Goal: Information Seeking & Learning: Learn about a topic

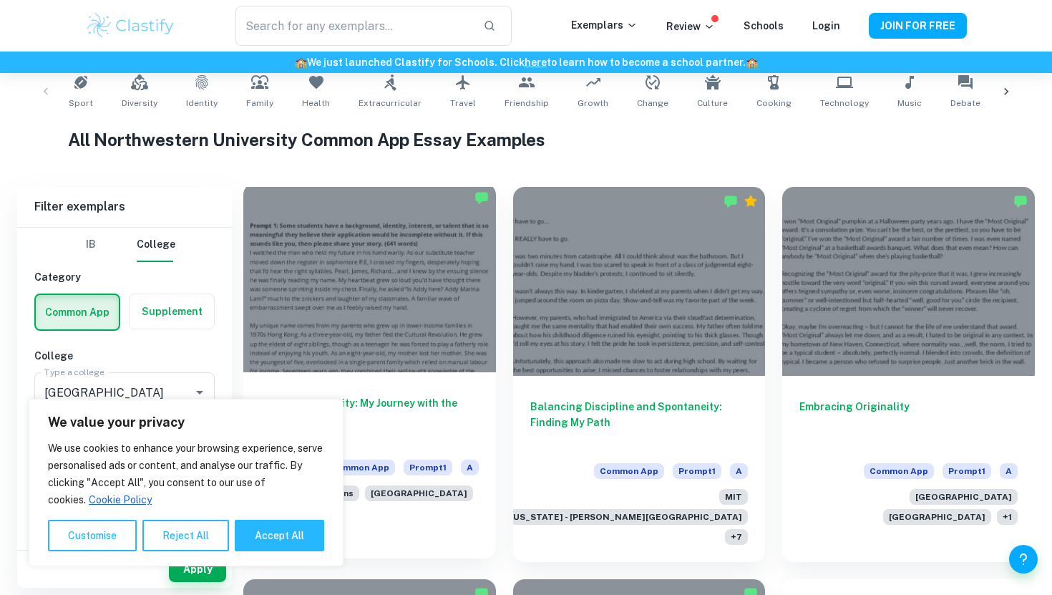
scroll to position [371, 0]
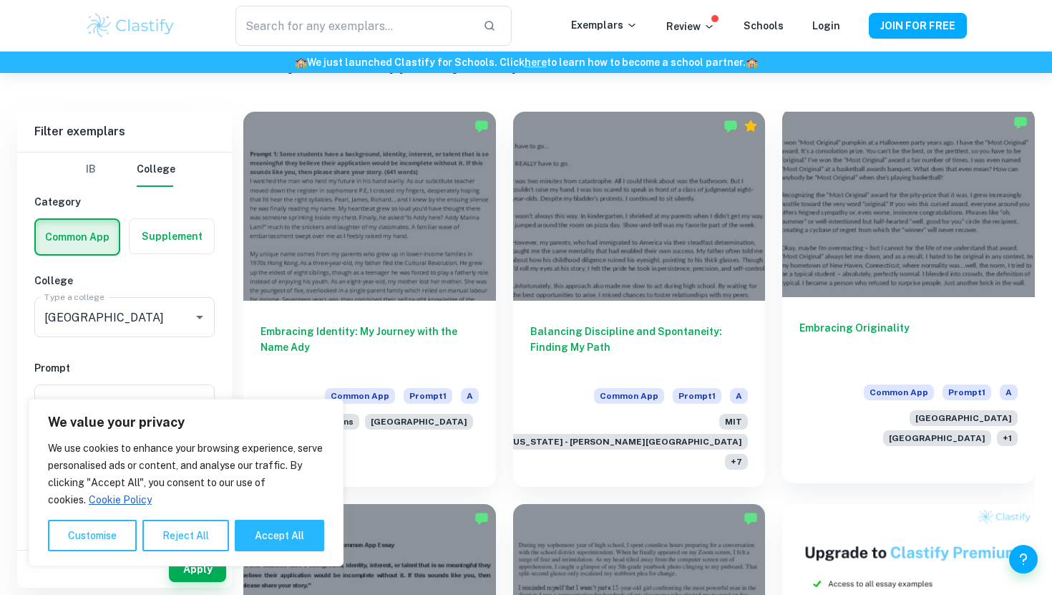
click at [863, 227] on div at bounding box center [908, 202] width 253 height 189
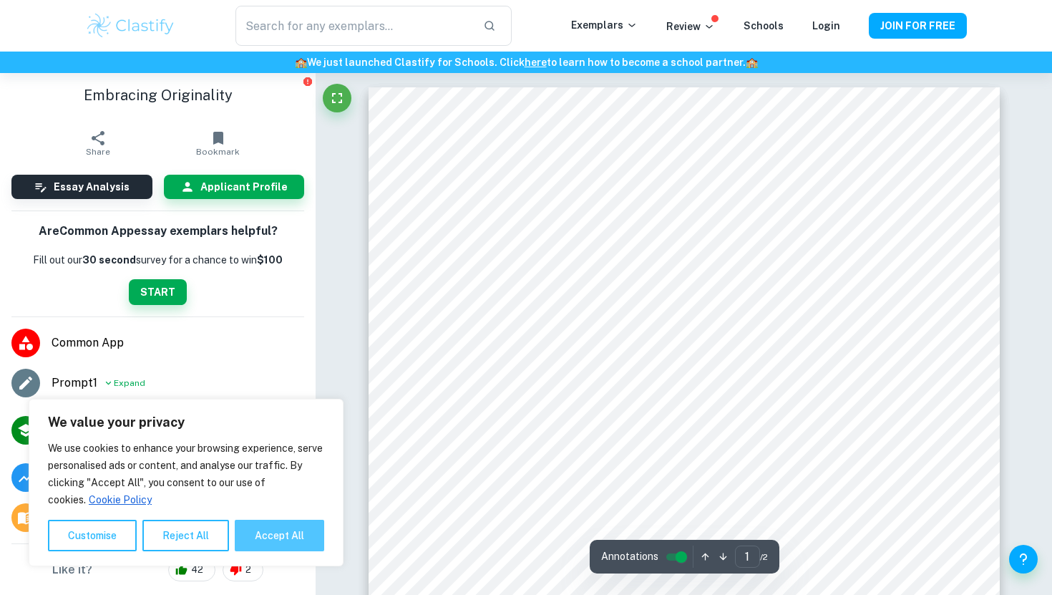
click at [264, 541] on button "Accept All" at bounding box center [279, 535] width 89 height 31
checkbox input "true"
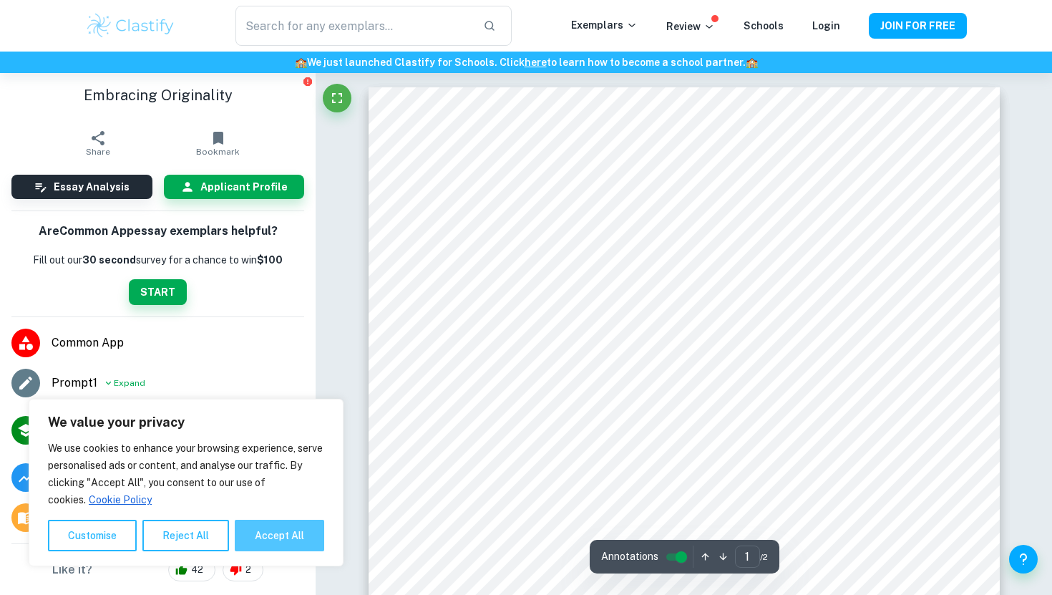
checkbox input "true"
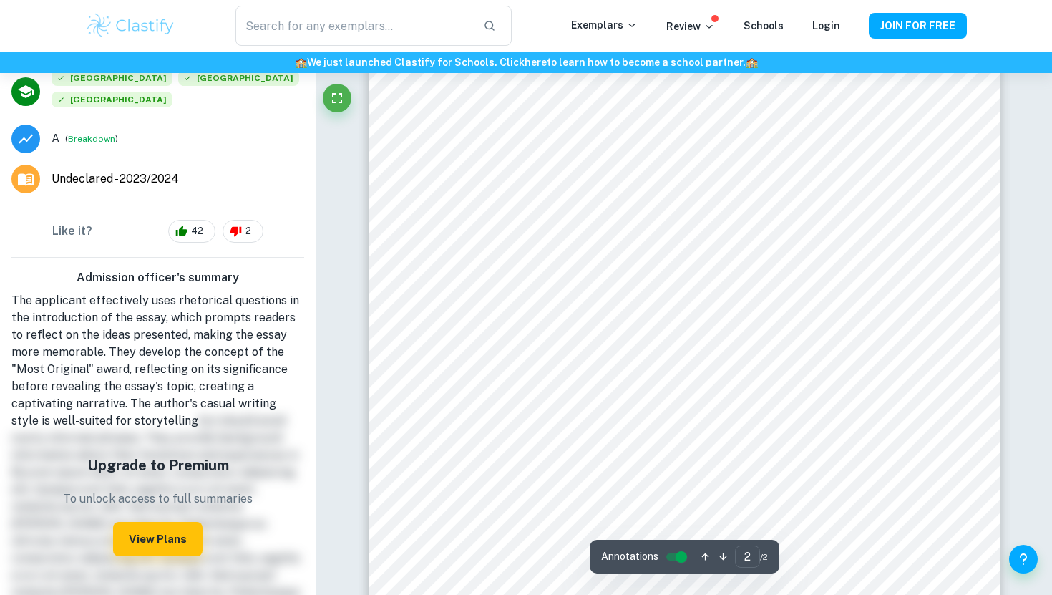
scroll to position [1082, 0]
type input "1"
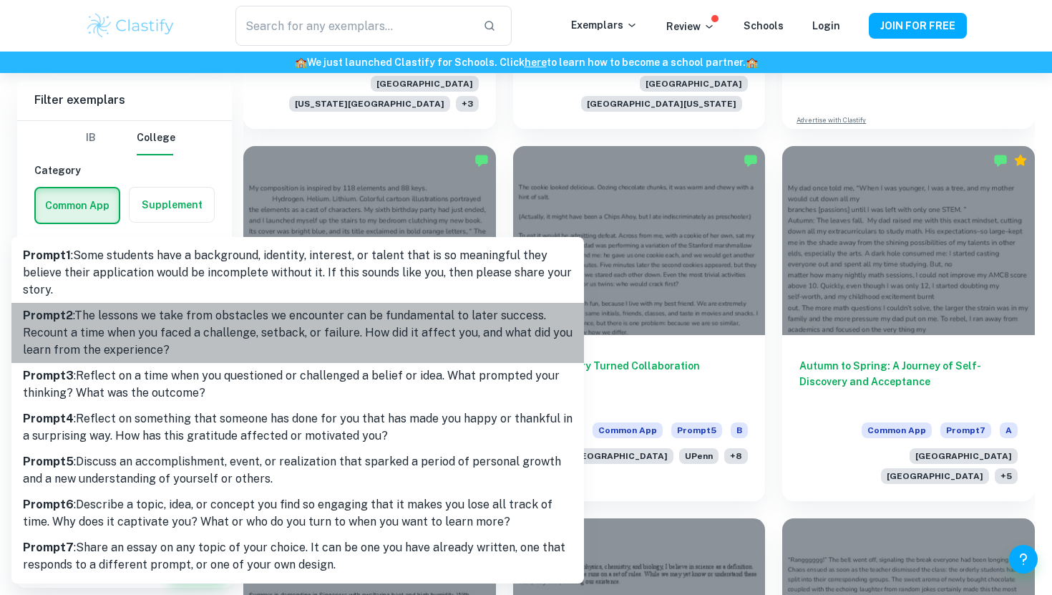
click at [155, 345] on p "Prompt 2 : The lessons we take from obstacles we encounter can be fundamental t…" at bounding box center [298, 333] width 550 height 52
type input "2"
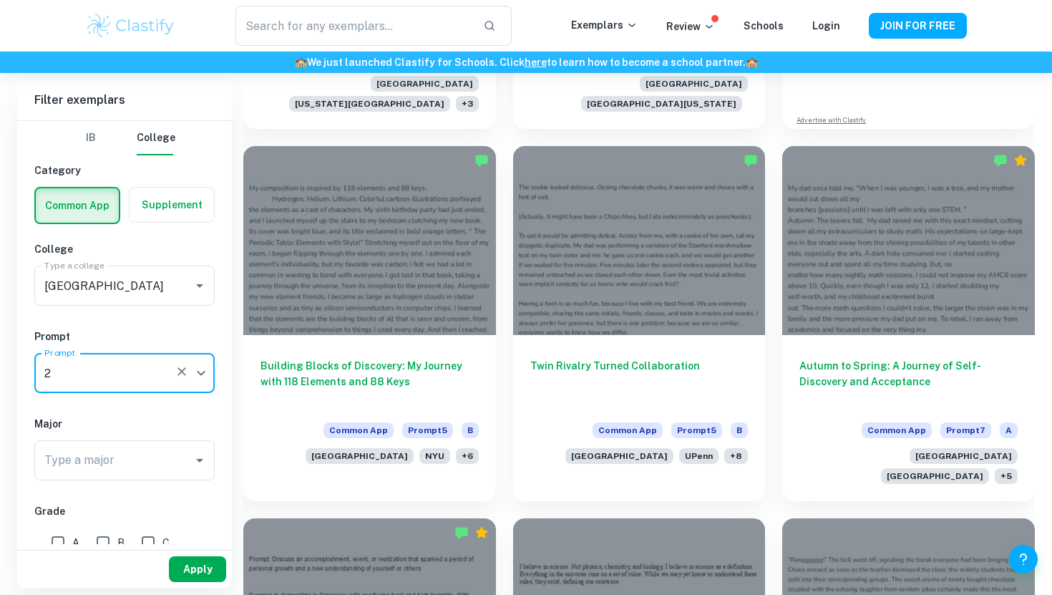
click at [200, 568] on button "Apply" at bounding box center [197, 569] width 57 height 26
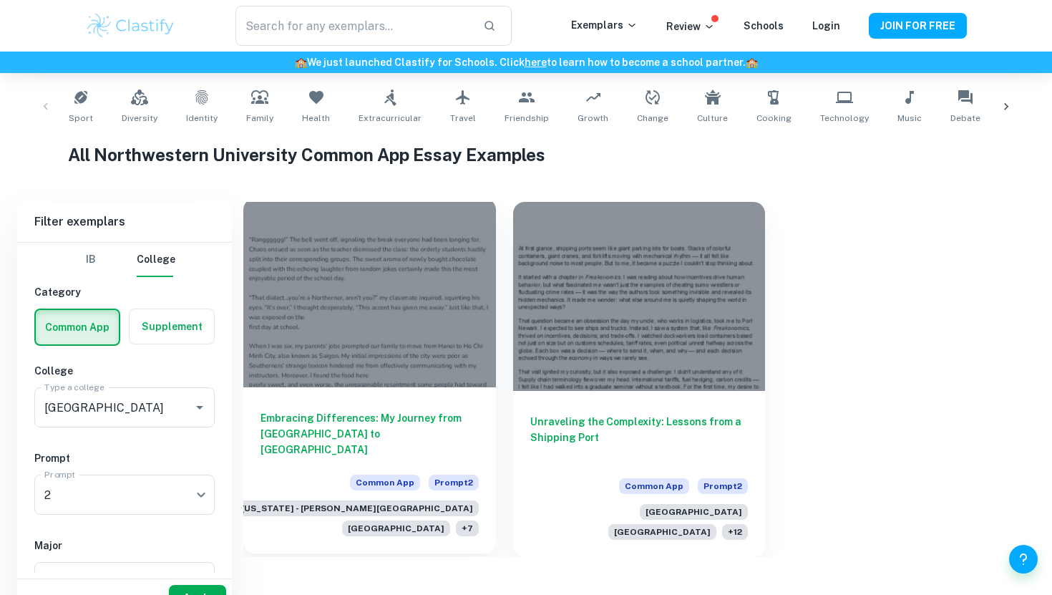
scroll to position [243, 0]
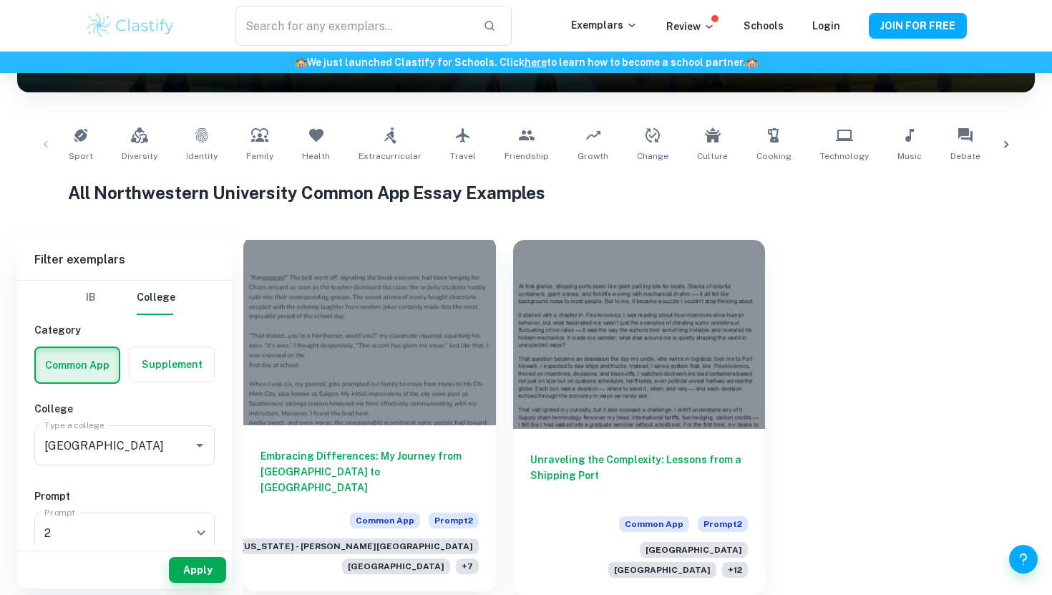
click at [391, 343] on div at bounding box center [369, 330] width 253 height 189
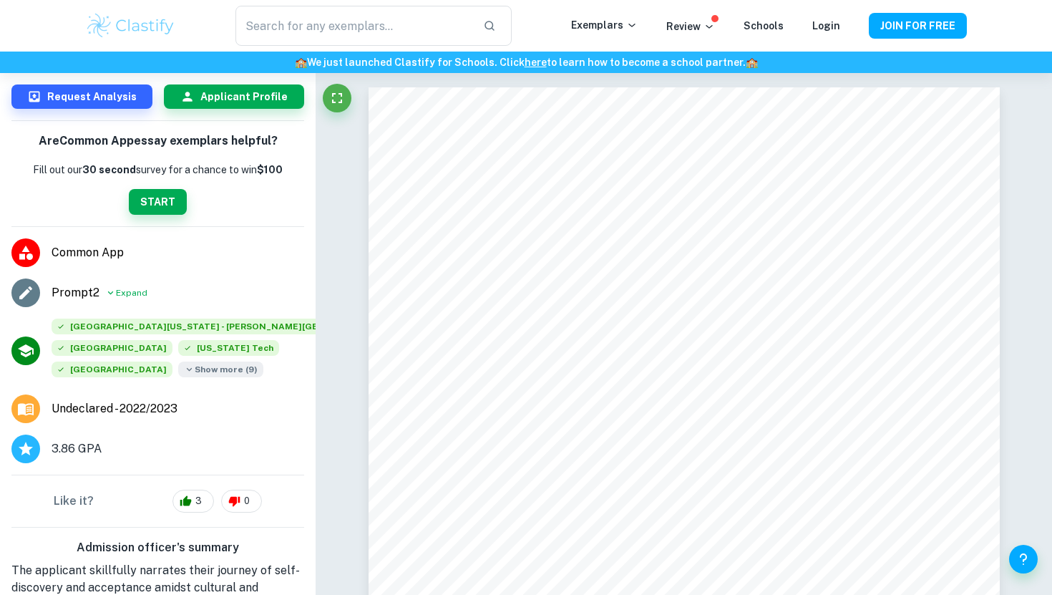
scroll to position [135, 0]
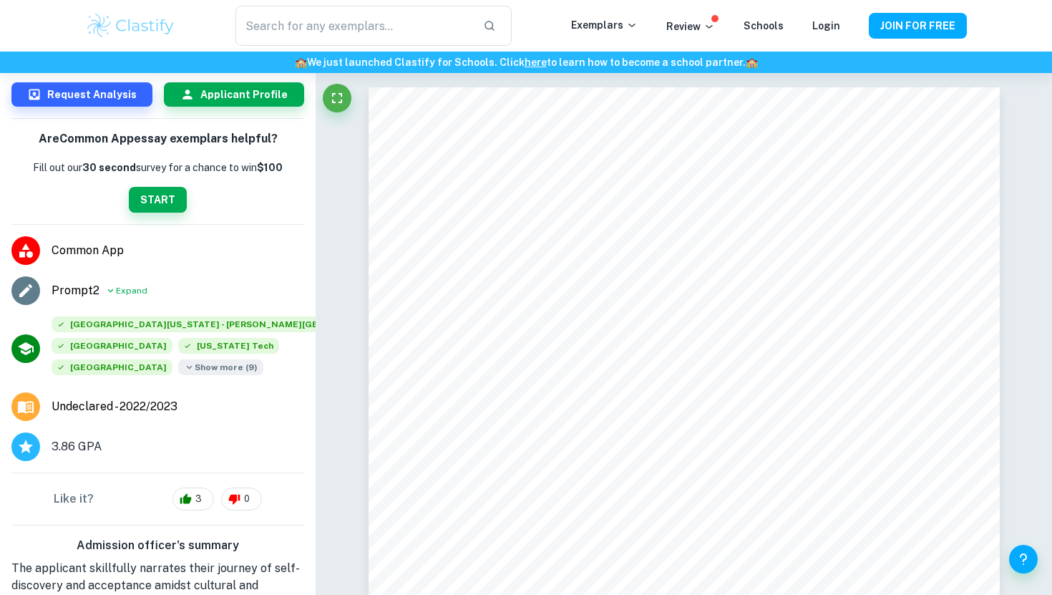
click at [219, 359] on span "Show more ( 9 )" at bounding box center [220, 367] width 85 height 16
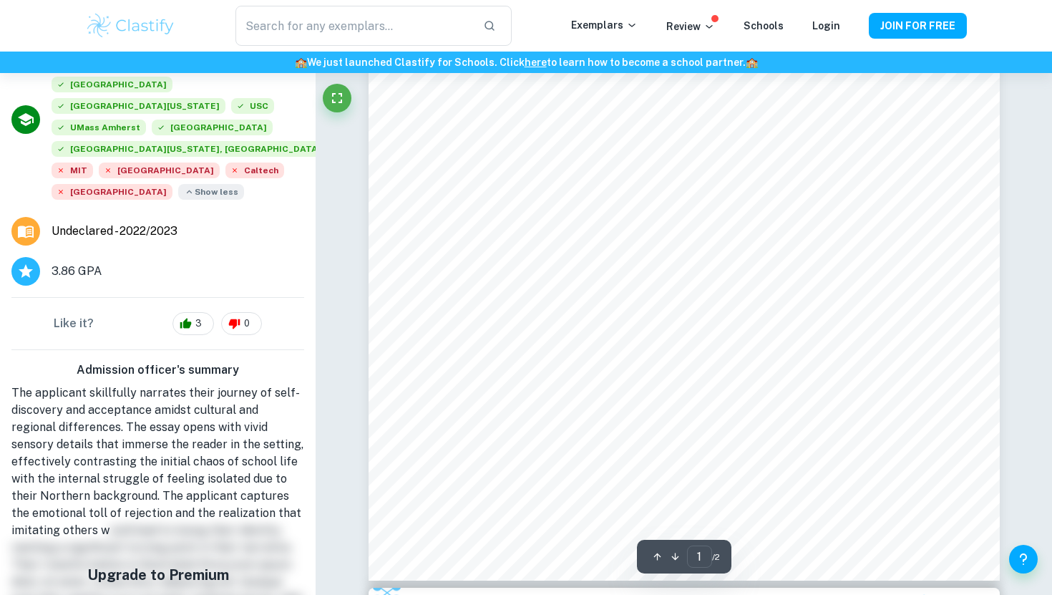
scroll to position [313, 0]
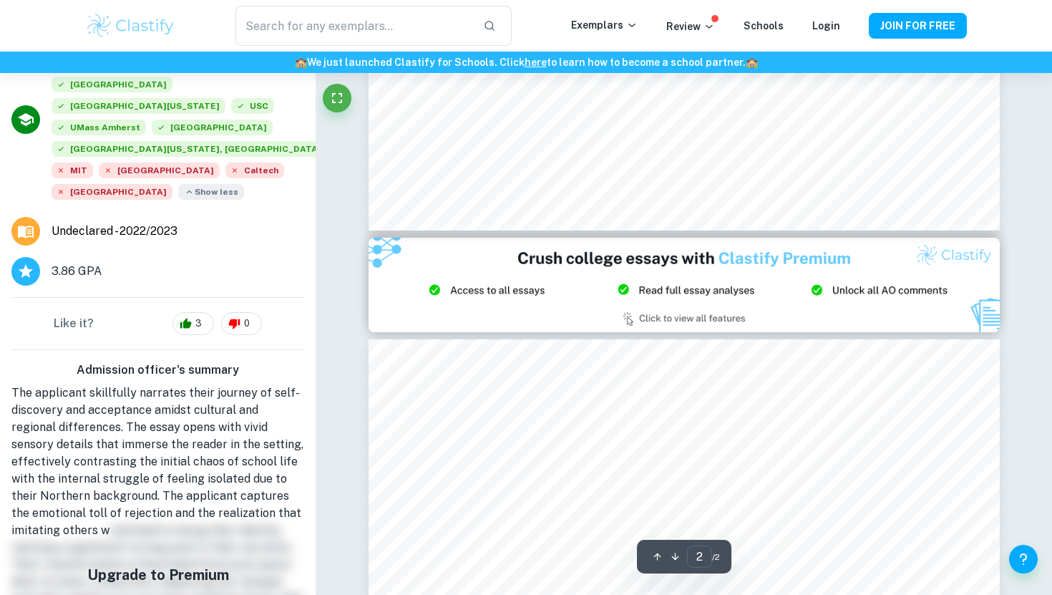
type input "1"
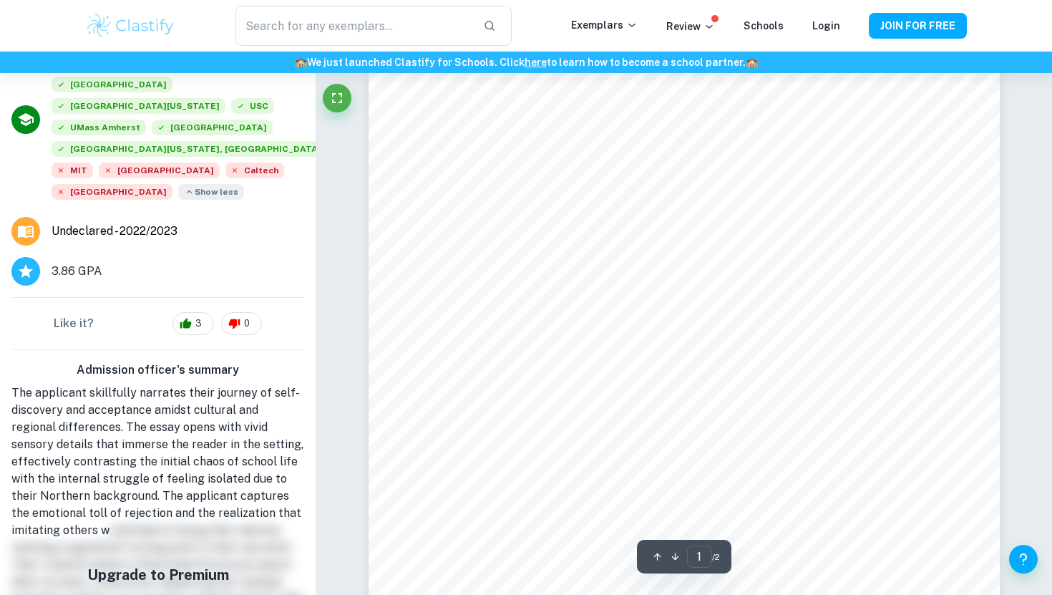
scroll to position [190, 0]
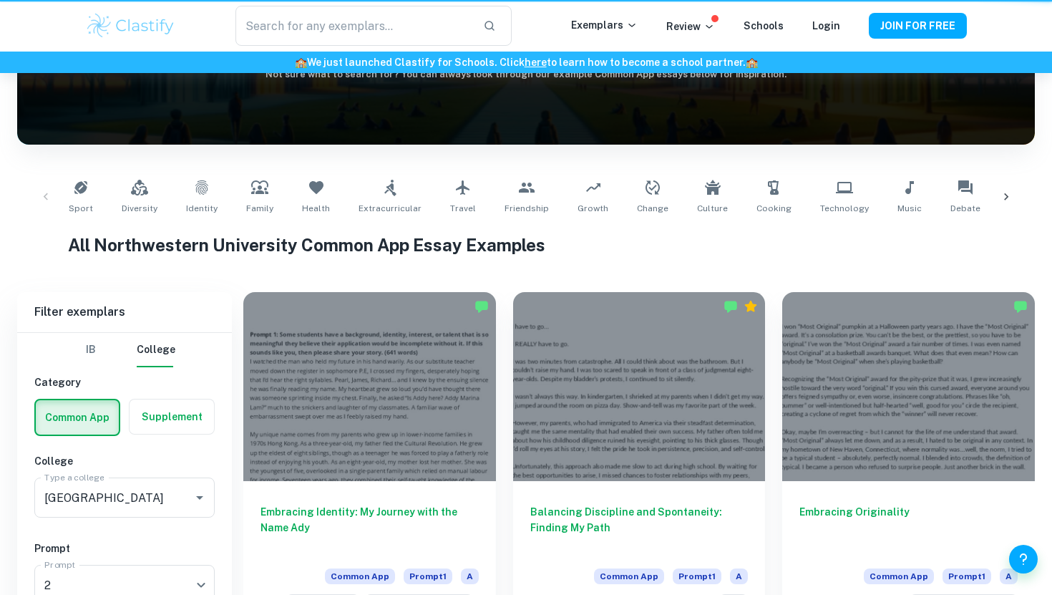
scroll to position [243, 0]
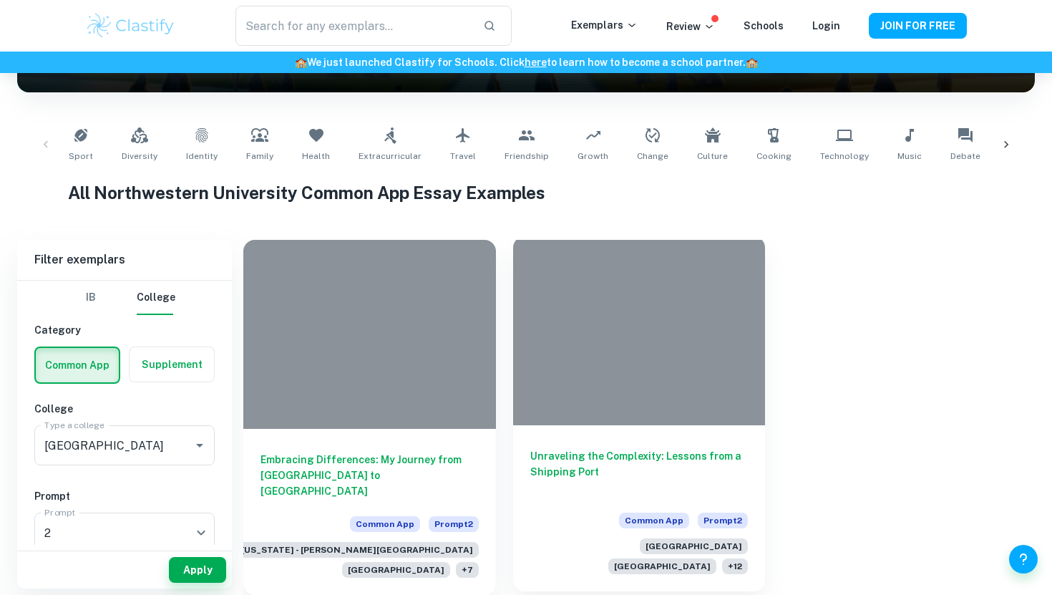
click at [580, 321] on div at bounding box center [639, 330] width 253 height 189
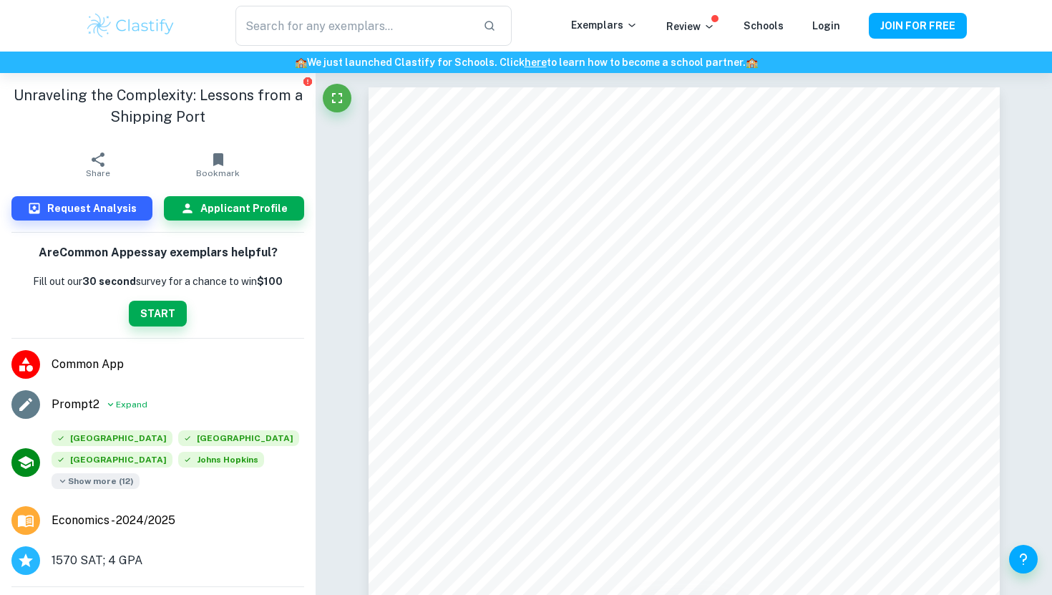
click at [107, 480] on span "Show more ( 12 )" at bounding box center [96, 481] width 88 height 16
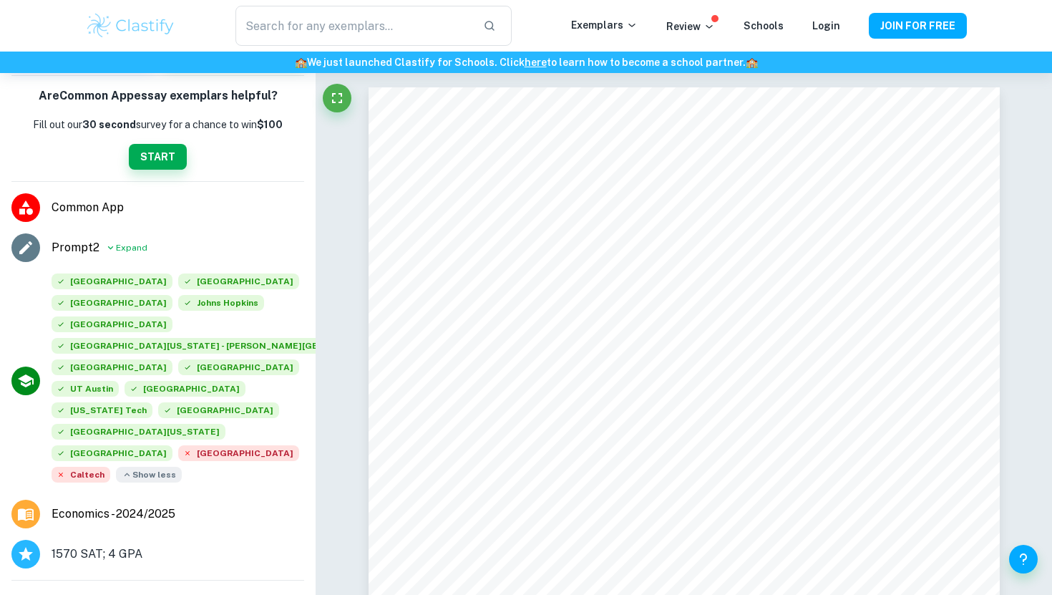
scroll to position [161, 0]
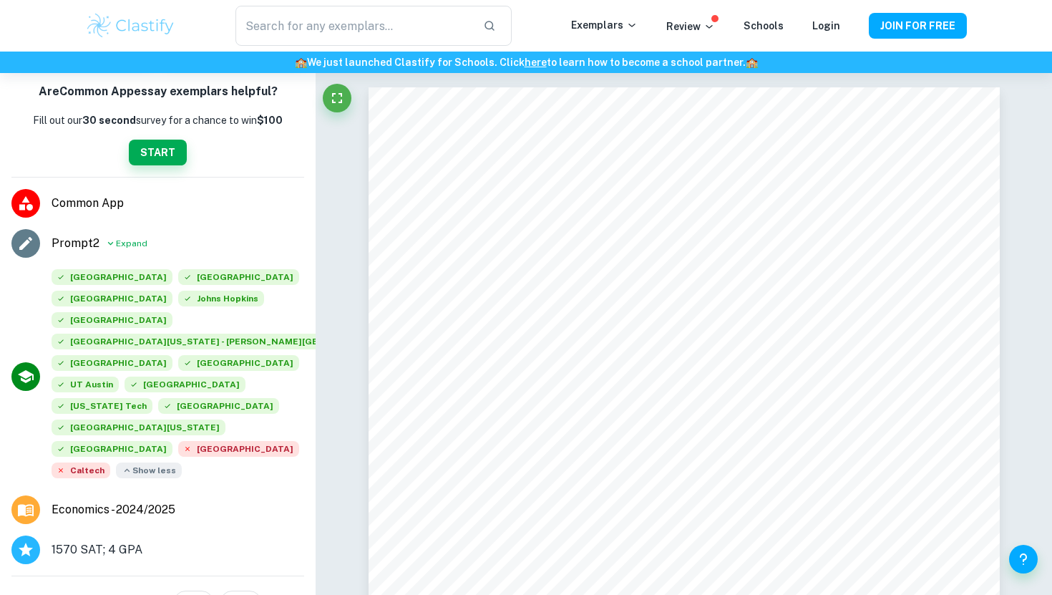
click at [157, 462] on span "Show less" at bounding box center [149, 470] width 66 height 16
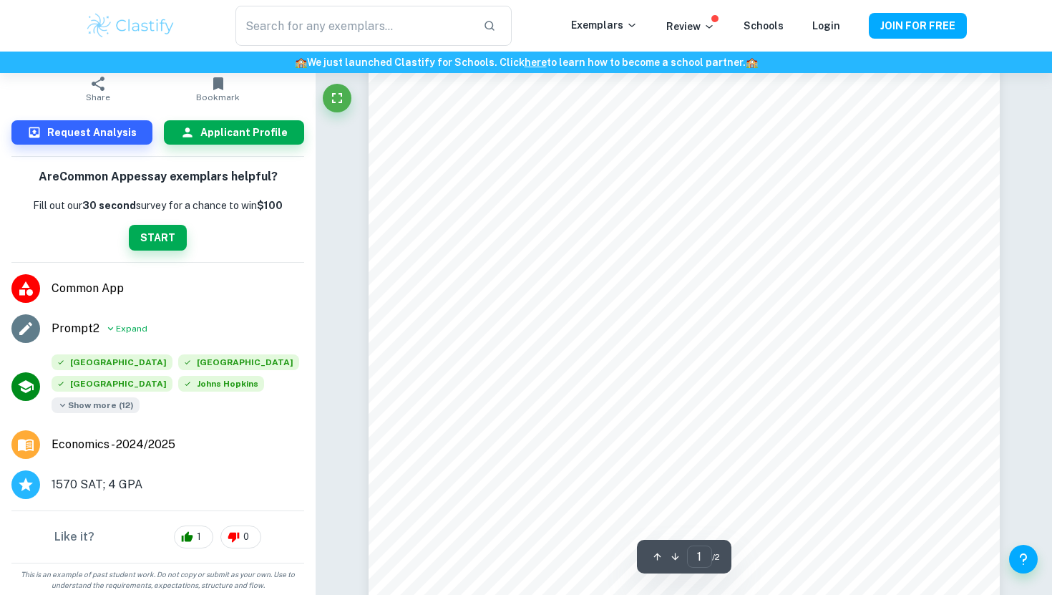
scroll to position [0, 0]
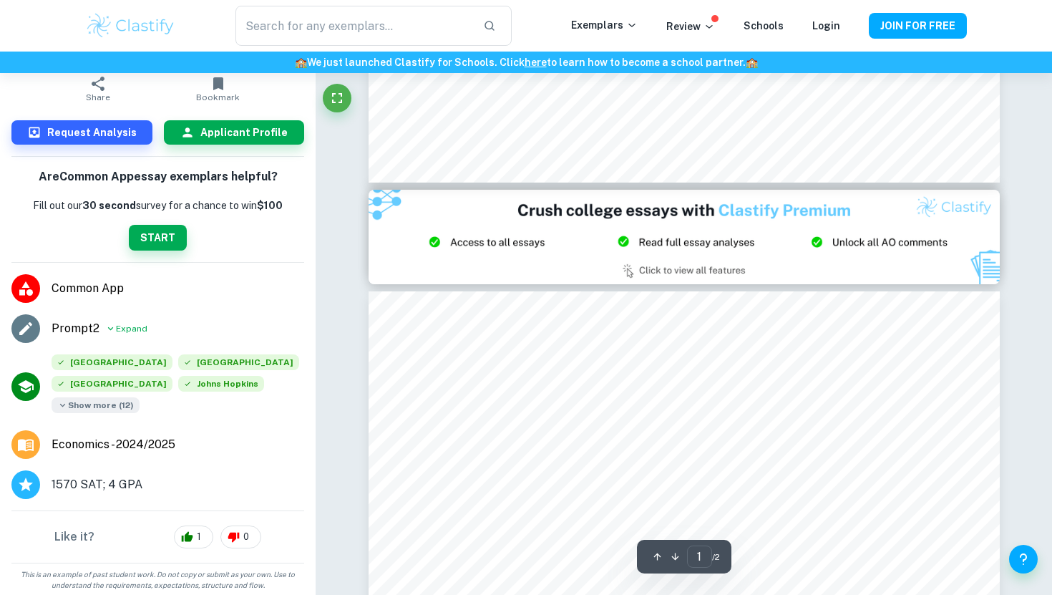
type input "2"
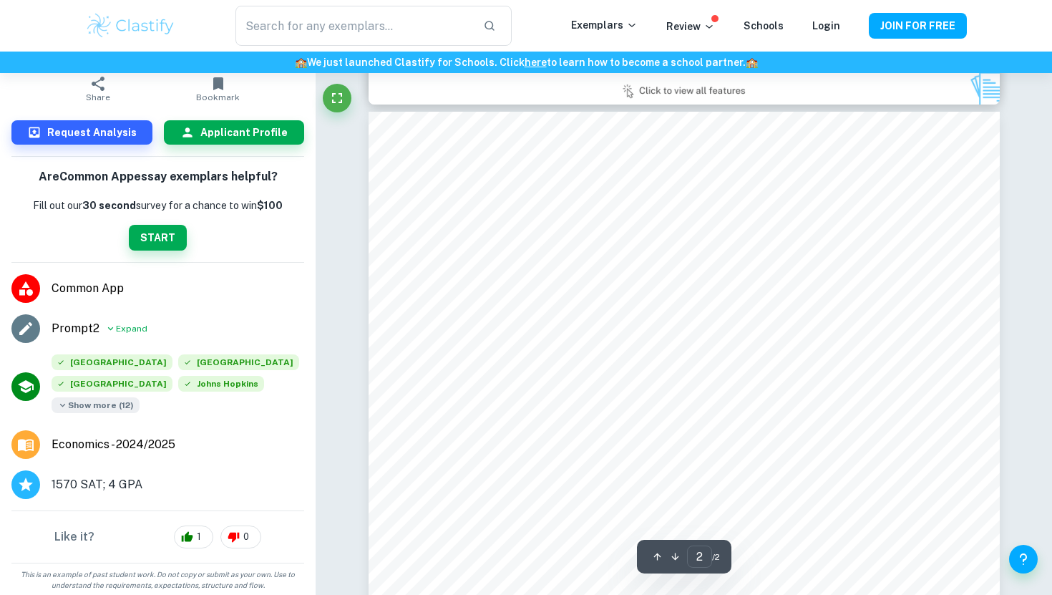
scroll to position [949, 0]
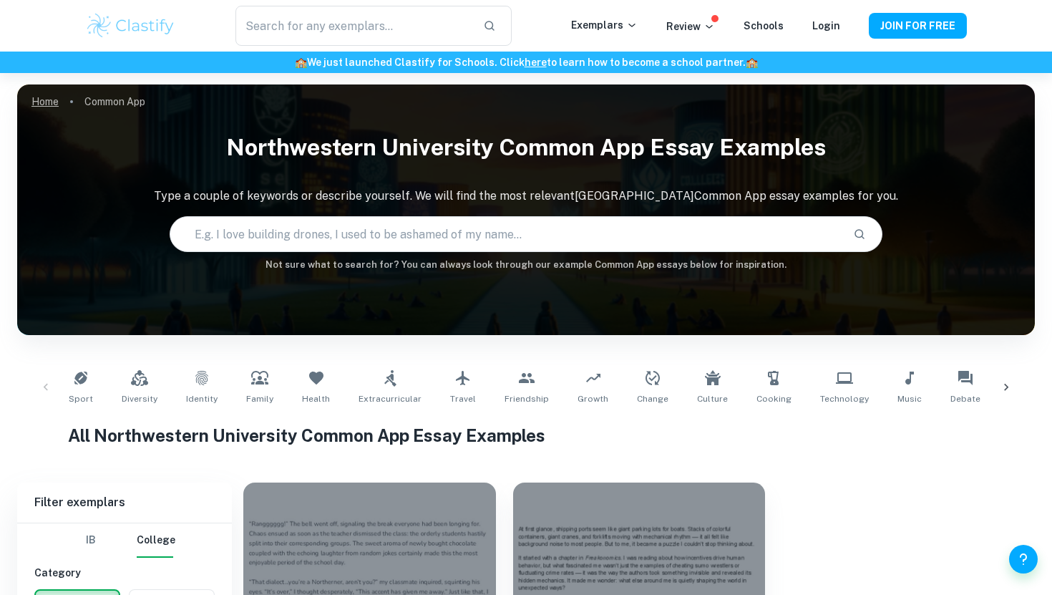
click at [51, 100] on link "Home" at bounding box center [44, 102] width 27 height 20
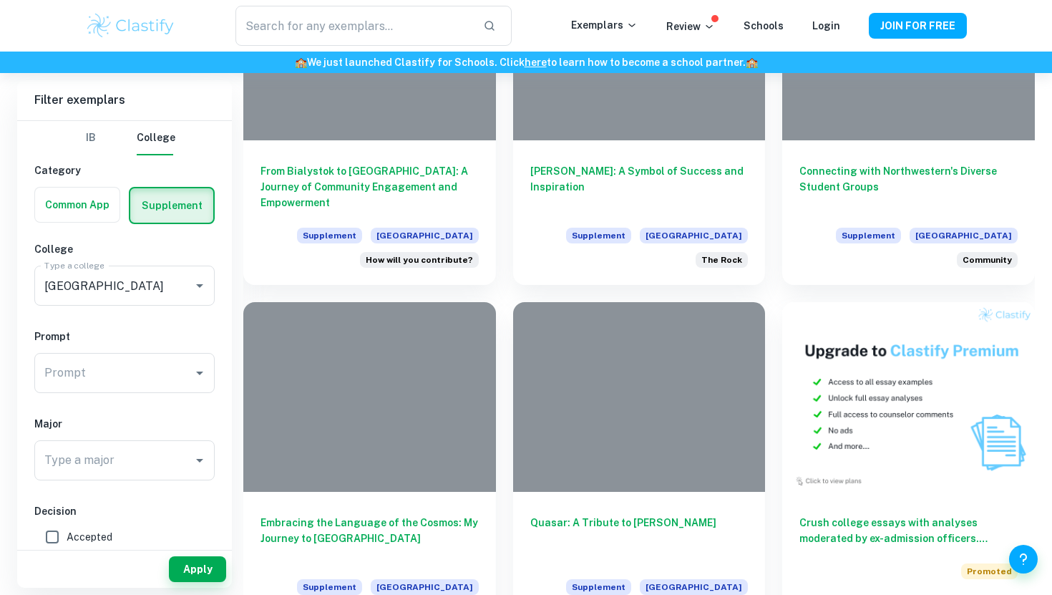
scroll to position [463, 0]
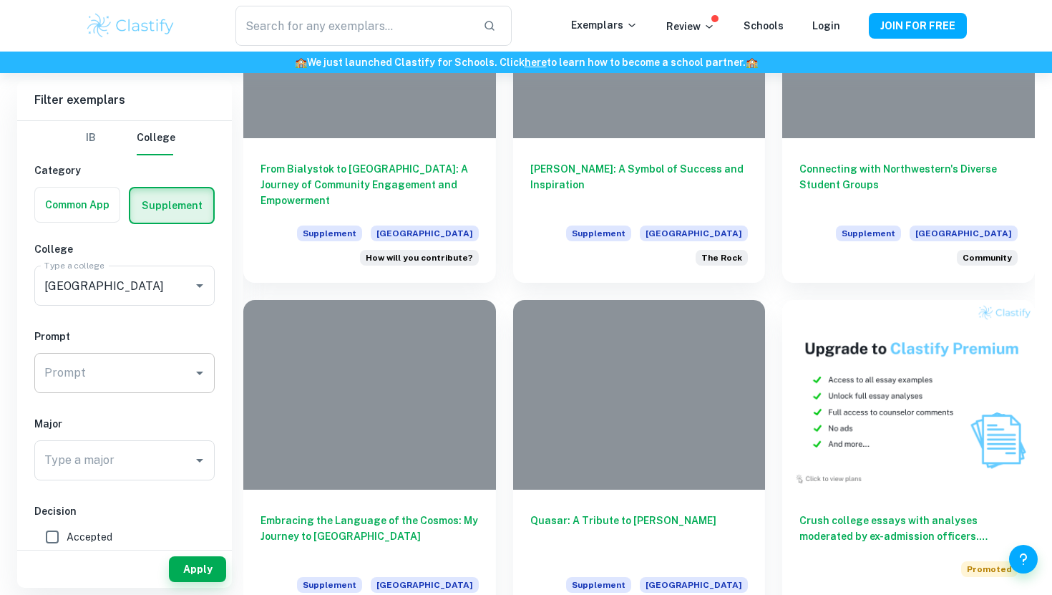
click at [145, 368] on input "Prompt" at bounding box center [114, 372] width 146 height 27
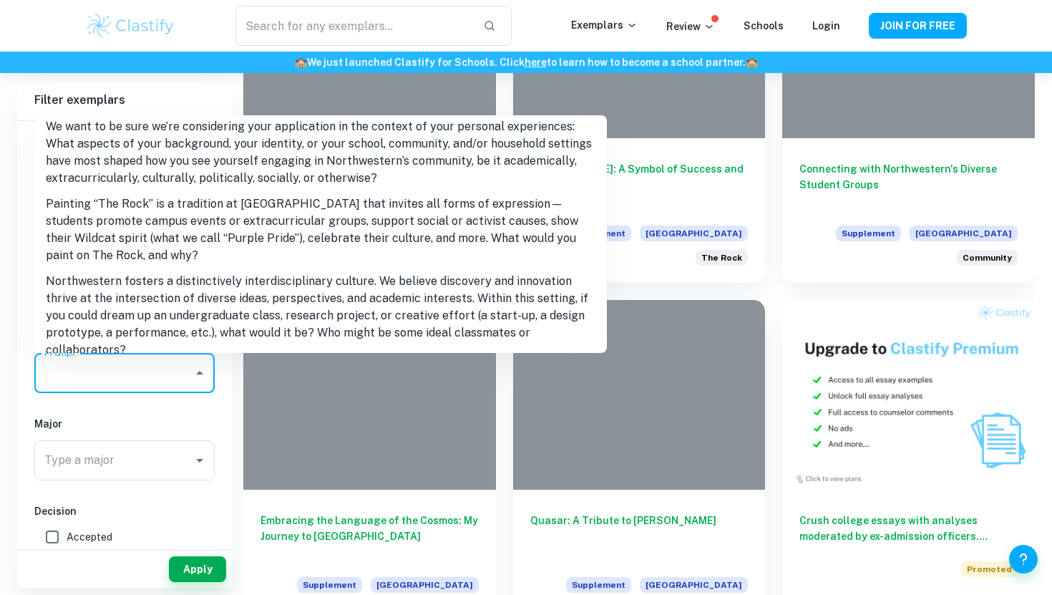
scroll to position [9, 0]
click at [204, 168] on li "We want to be sure we’re considering your application in the context of your pe…" at bounding box center [320, 150] width 573 height 77
type input "We want to be sure we’re considering your application in the context of your pe…"
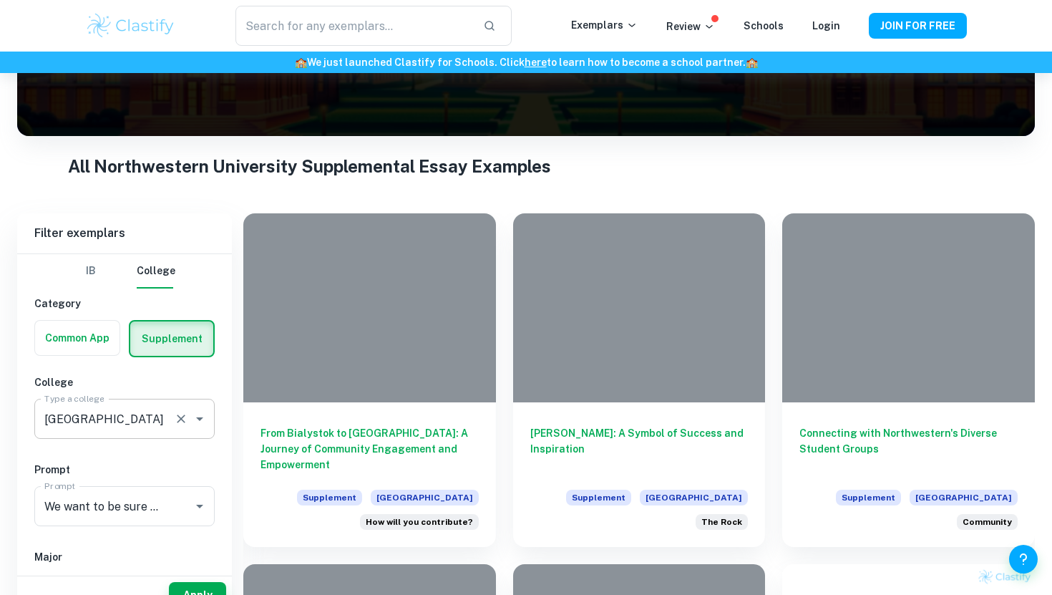
scroll to position [169, 0]
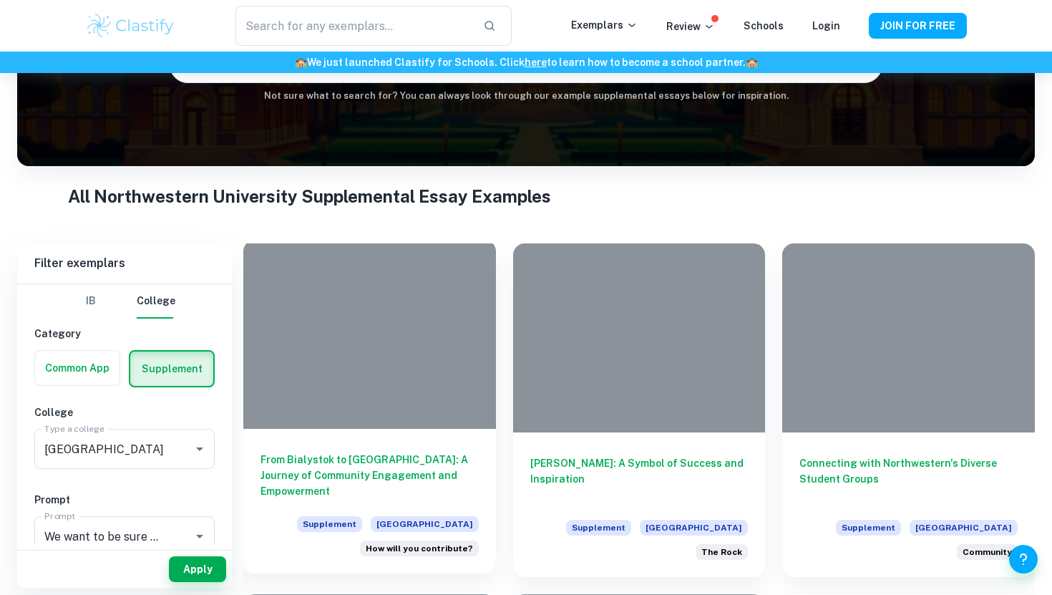
click at [374, 371] on div at bounding box center [369, 334] width 253 height 189
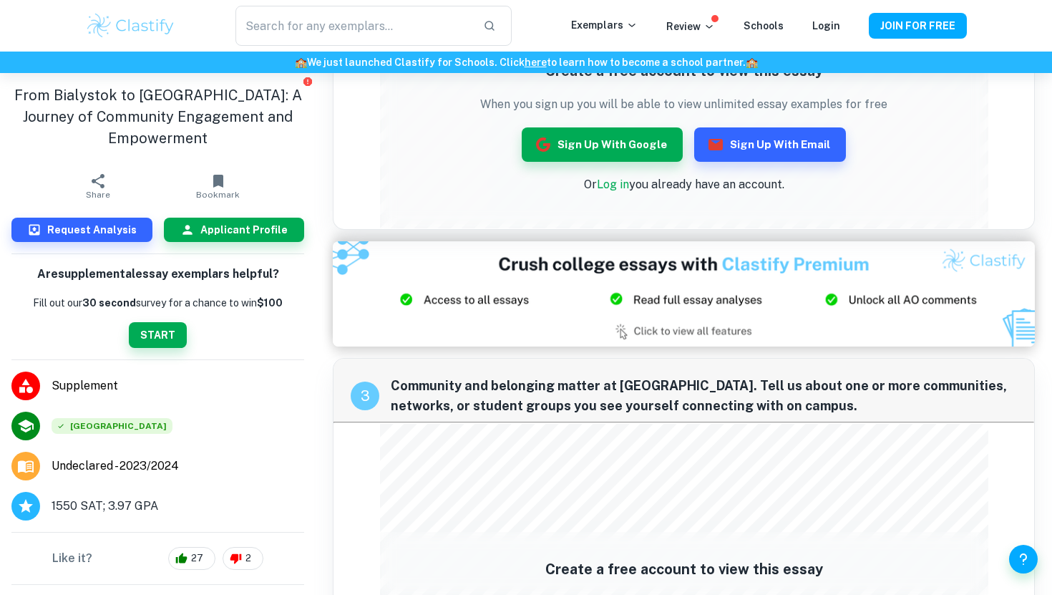
scroll to position [1100, 0]
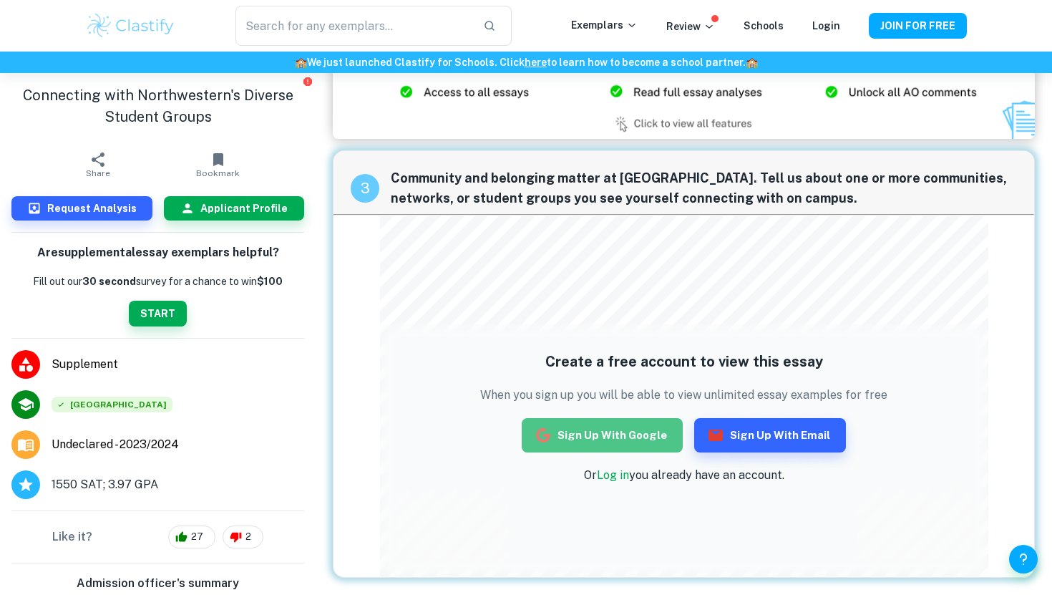
click at [634, 431] on button "Sign up with Google" at bounding box center [602, 435] width 161 height 34
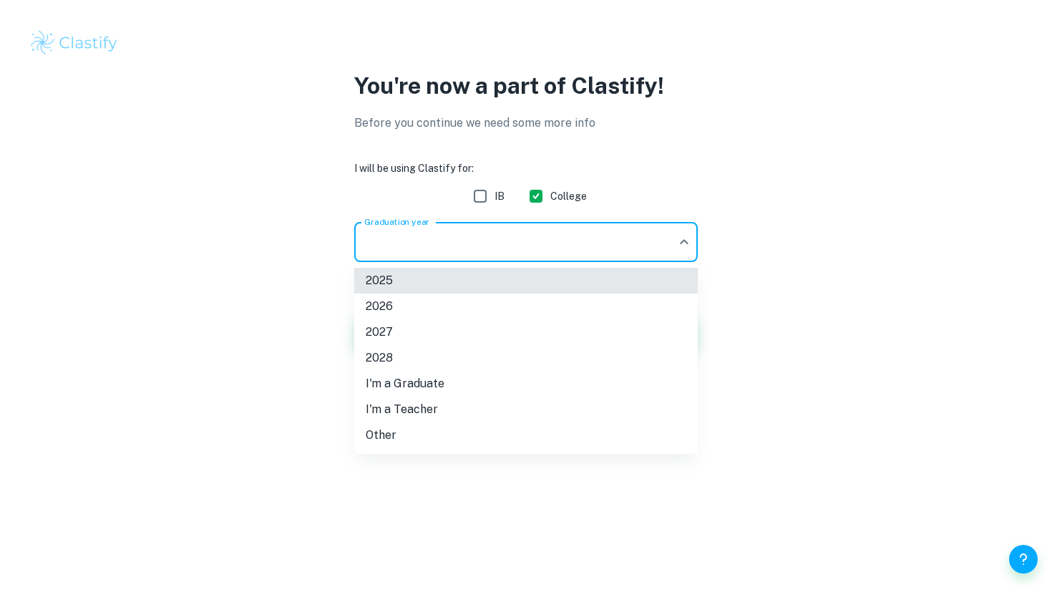
click at [574, 243] on body "We value your privacy We use cookies to enhance your browsing experience, serve…" at bounding box center [526, 297] width 1052 height 595
click at [557, 309] on li "2026" at bounding box center [526, 307] width 344 height 26
type input "2026"
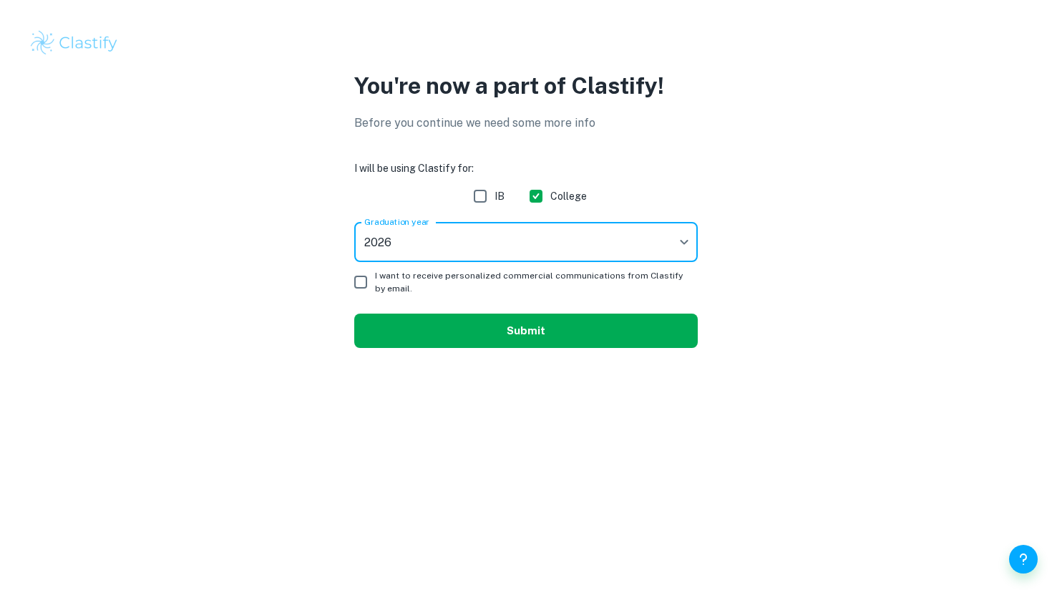
click at [455, 322] on button "Submit" at bounding box center [526, 331] width 344 height 34
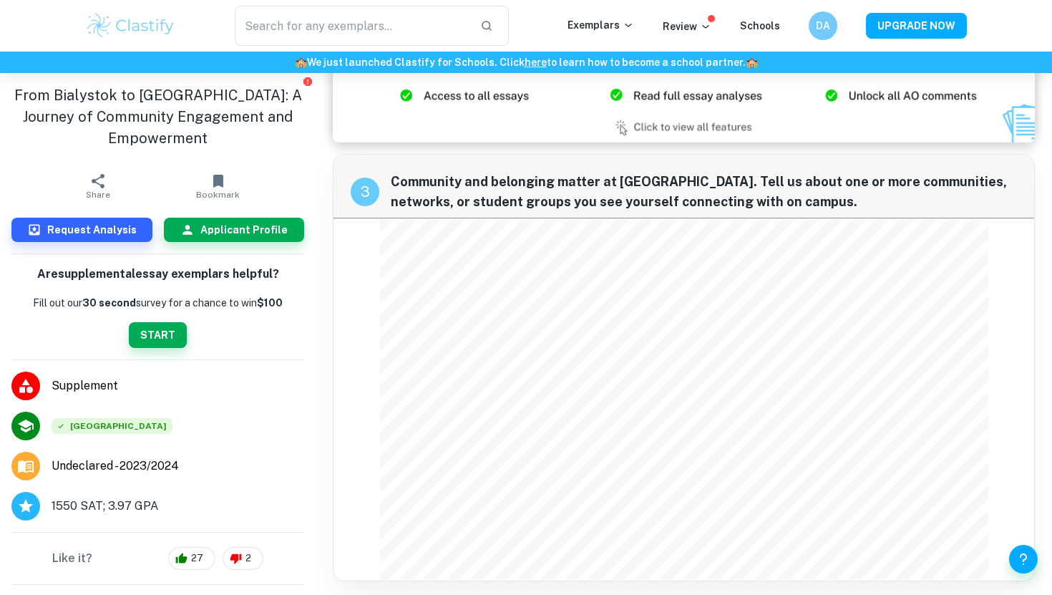
scroll to position [1100, 0]
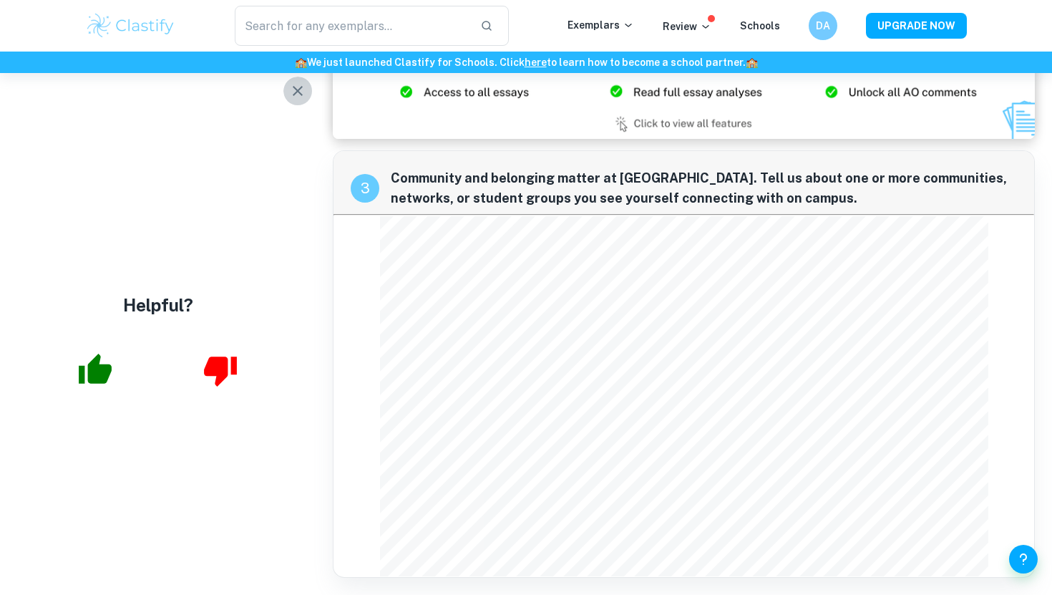
click at [292, 100] on button "button" at bounding box center [297, 91] width 29 height 29
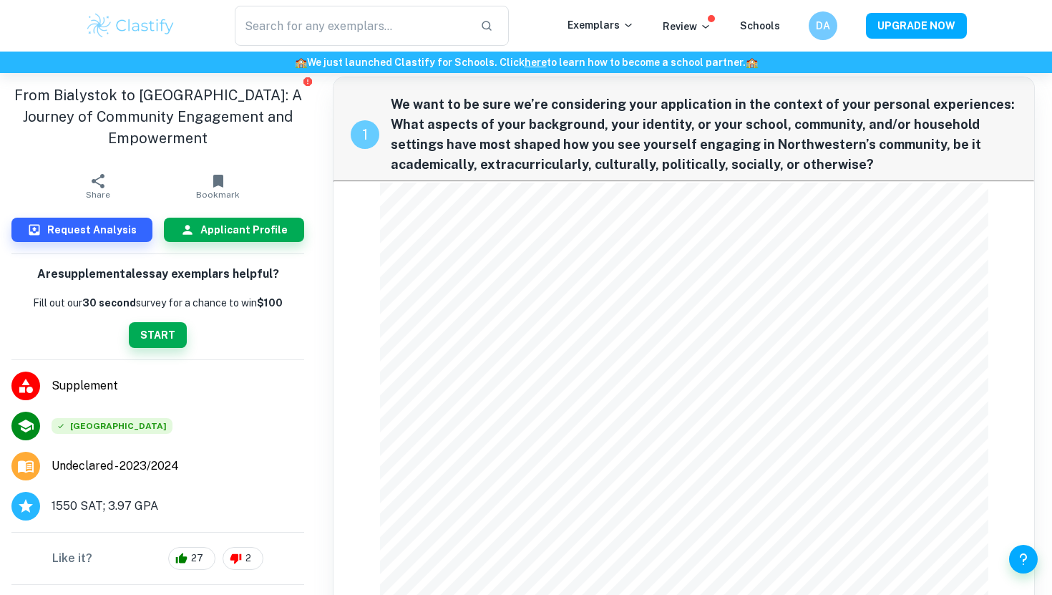
scroll to position [0, 0]
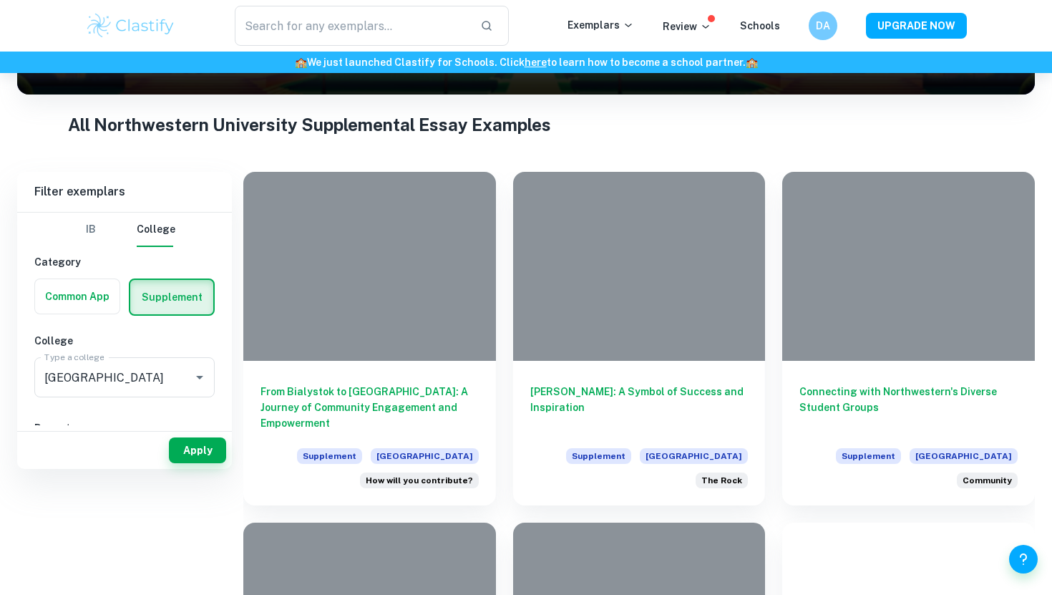
scroll to position [251, 0]
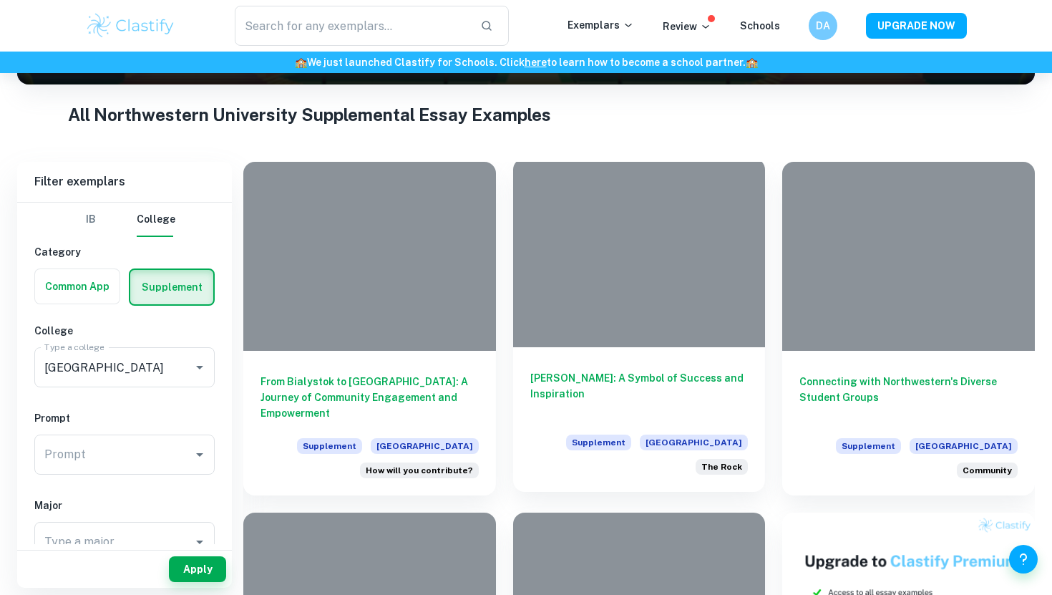
click at [555, 259] on div at bounding box center [639, 252] width 253 height 189
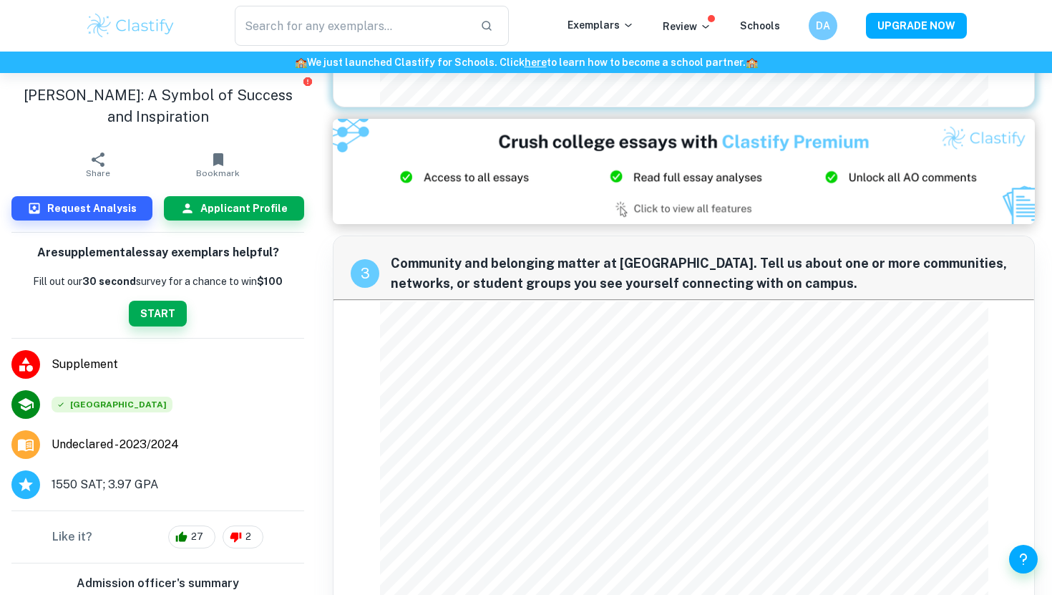
scroll to position [1100, 0]
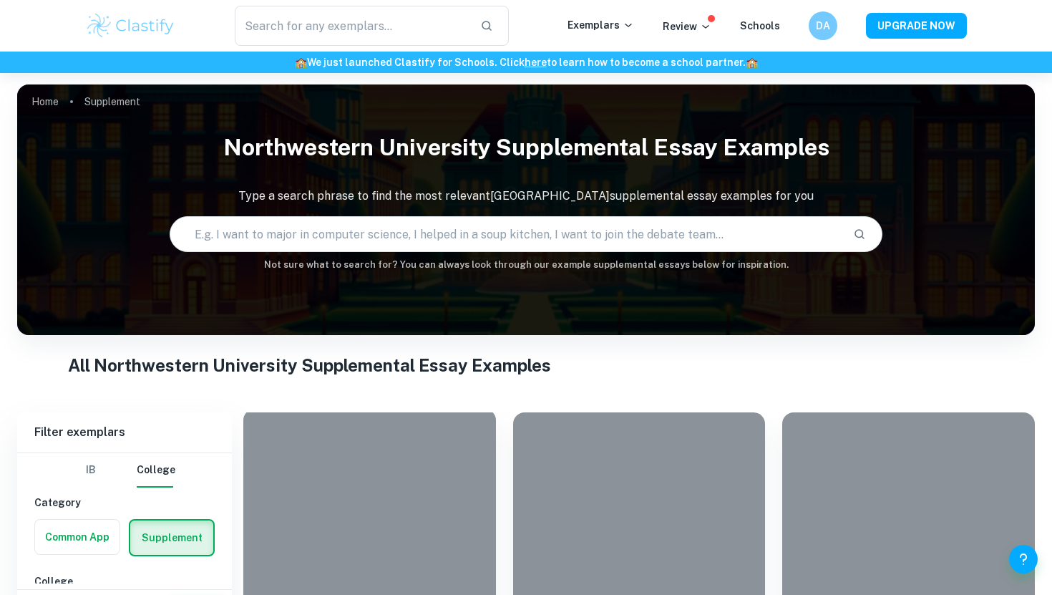
click at [326, 493] on div at bounding box center [369, 503] width 253 height 189
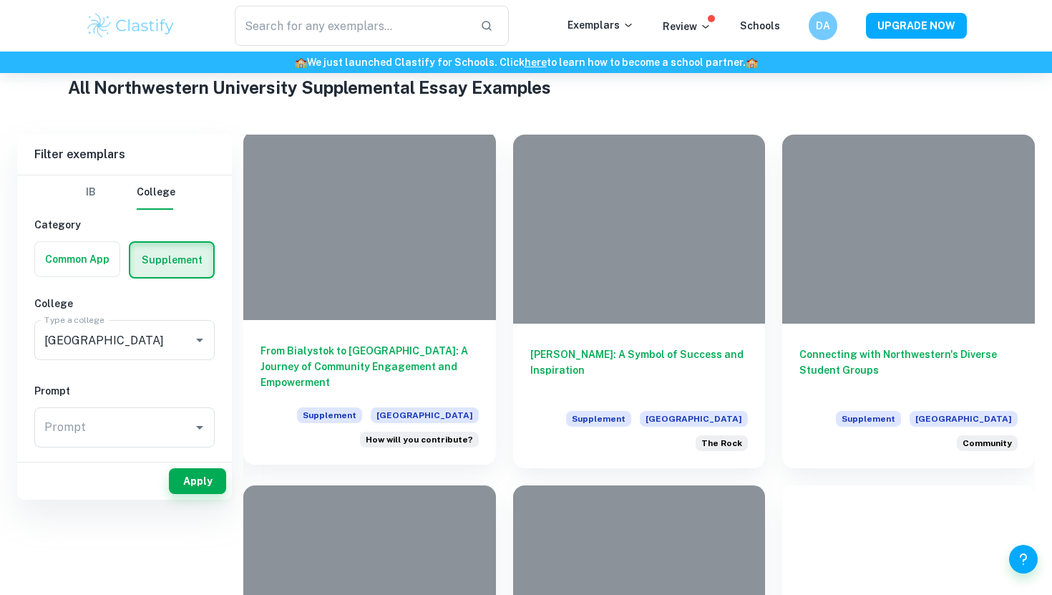
scroll to position [325, 0]
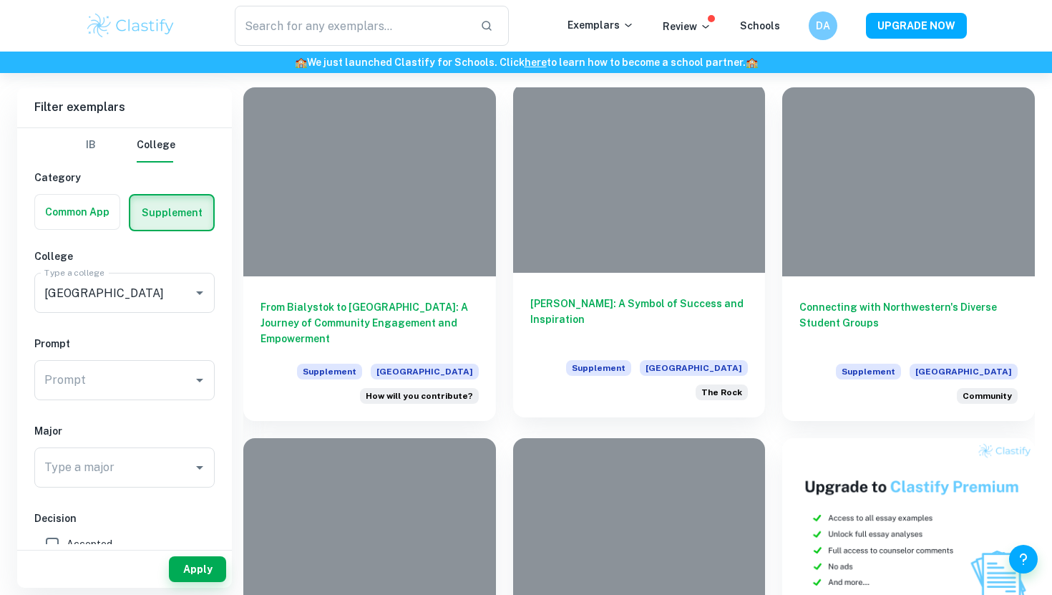
click at [642, 218] on div at bounding box center [639, 178] width 253 height 189
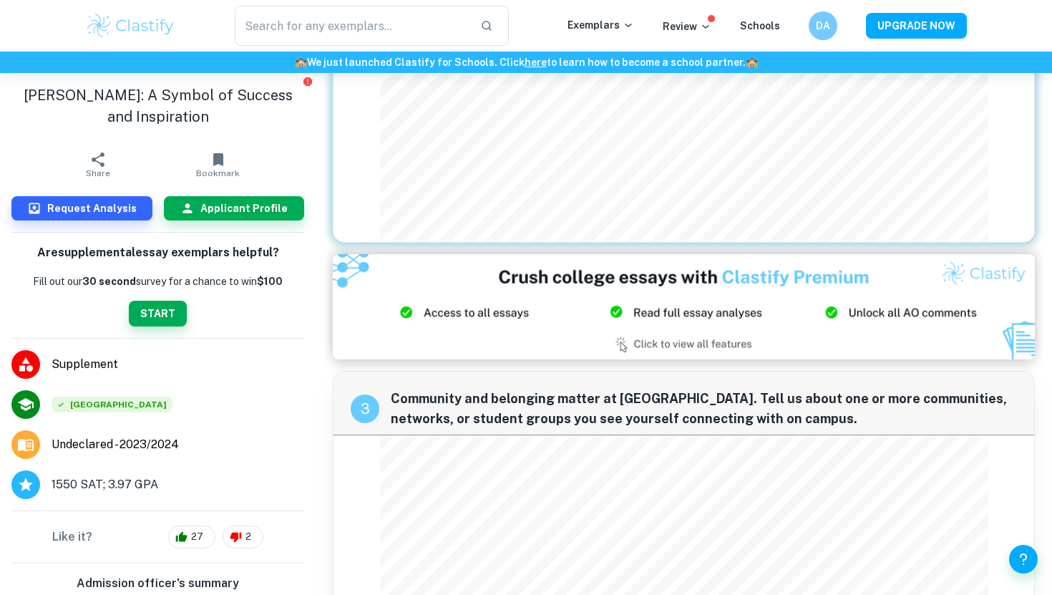
scroll to position [1100, 0]
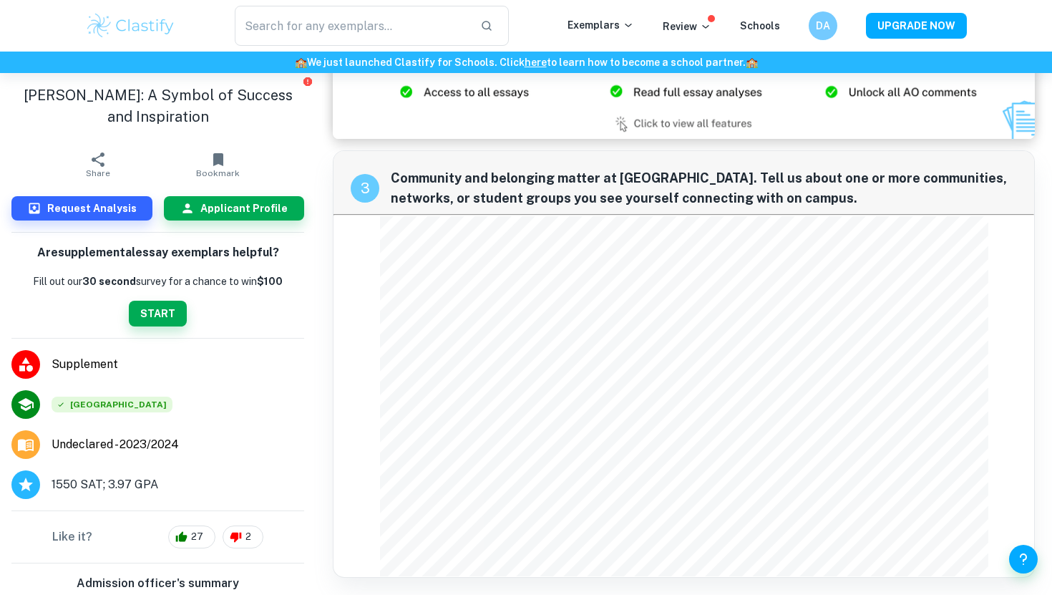
scroll to position [325, 0]
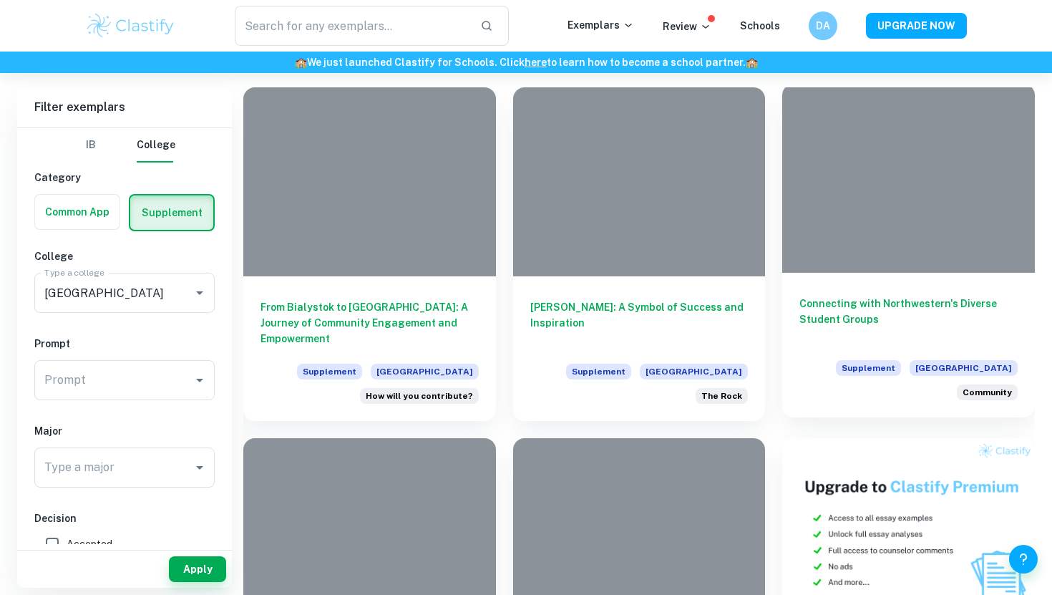
click at [861, 220] on div at bounding box center [908, 178] width 253 height 189
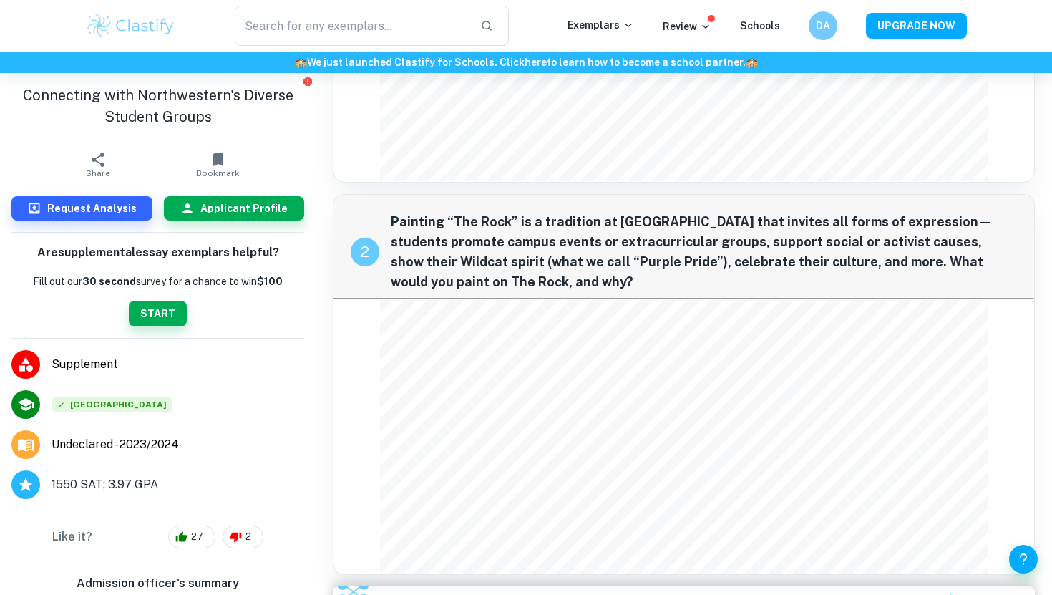
scroll to position [1100, 0]
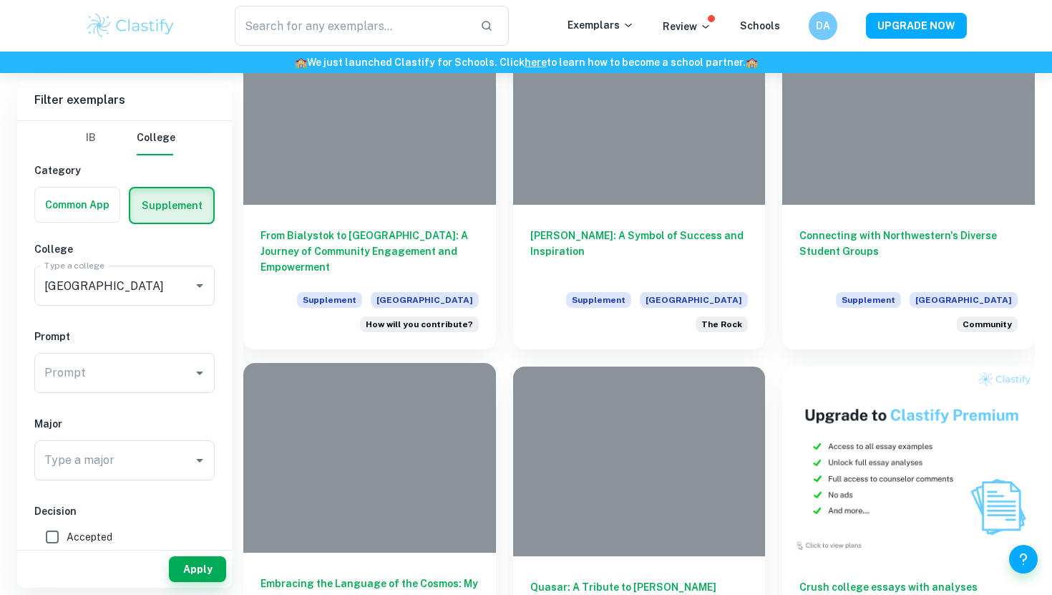
scroll to position [394, 0]
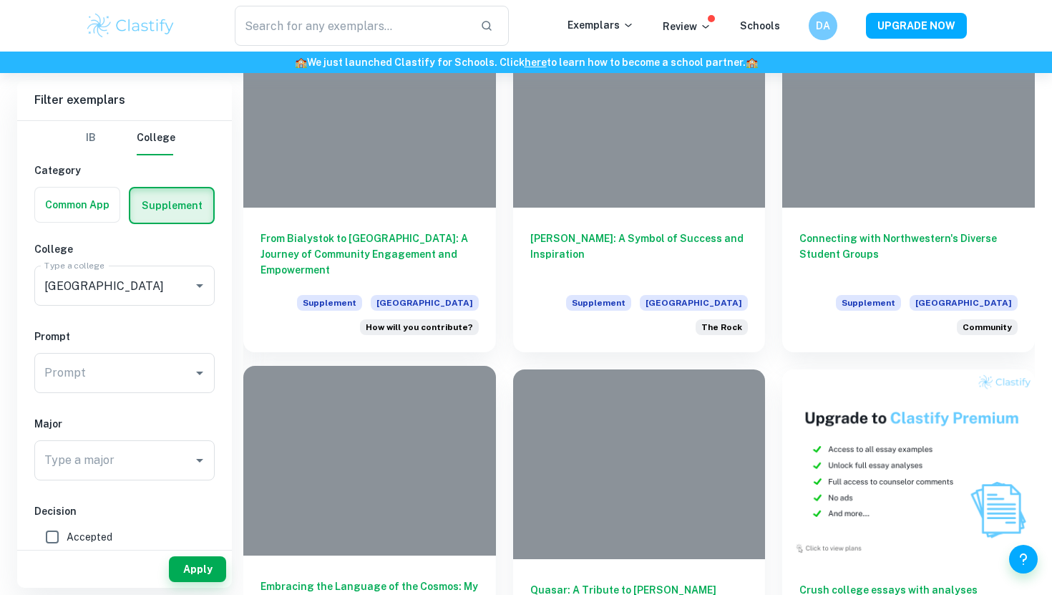
click at [442, 430] on div at bounding box center [369, 460] width 253 height 189
